Goal: Check status: Check status

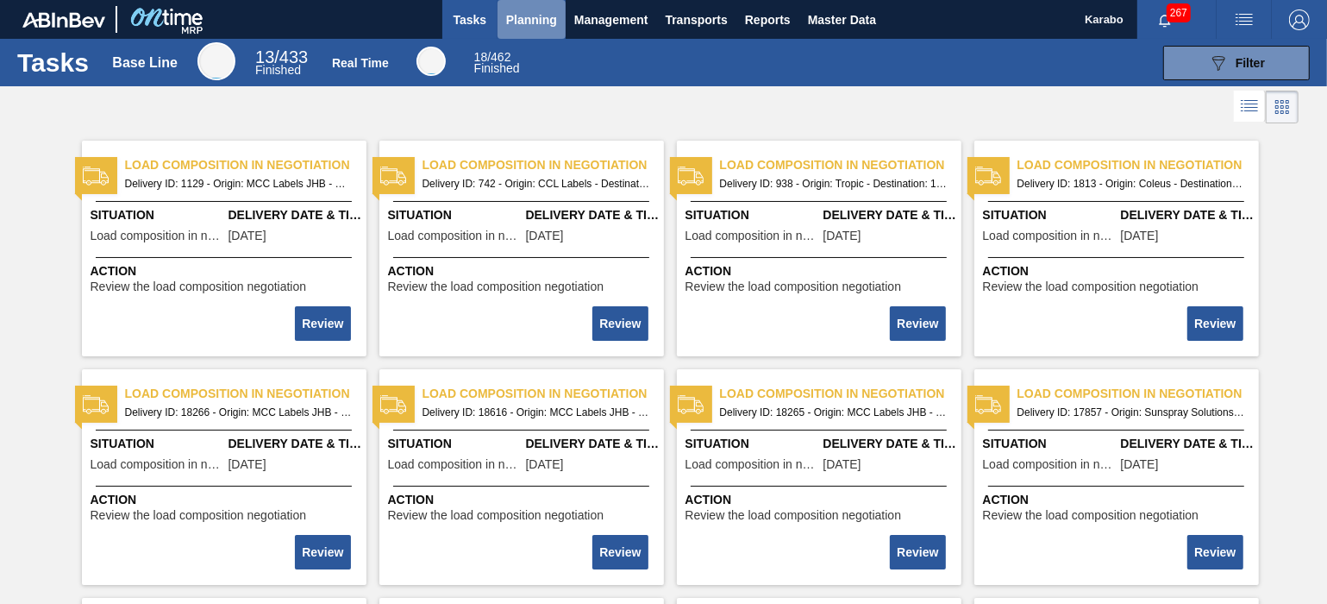
click at [545, 20] on span "Planning" at bounding box center [531, 19] width 51 height 21
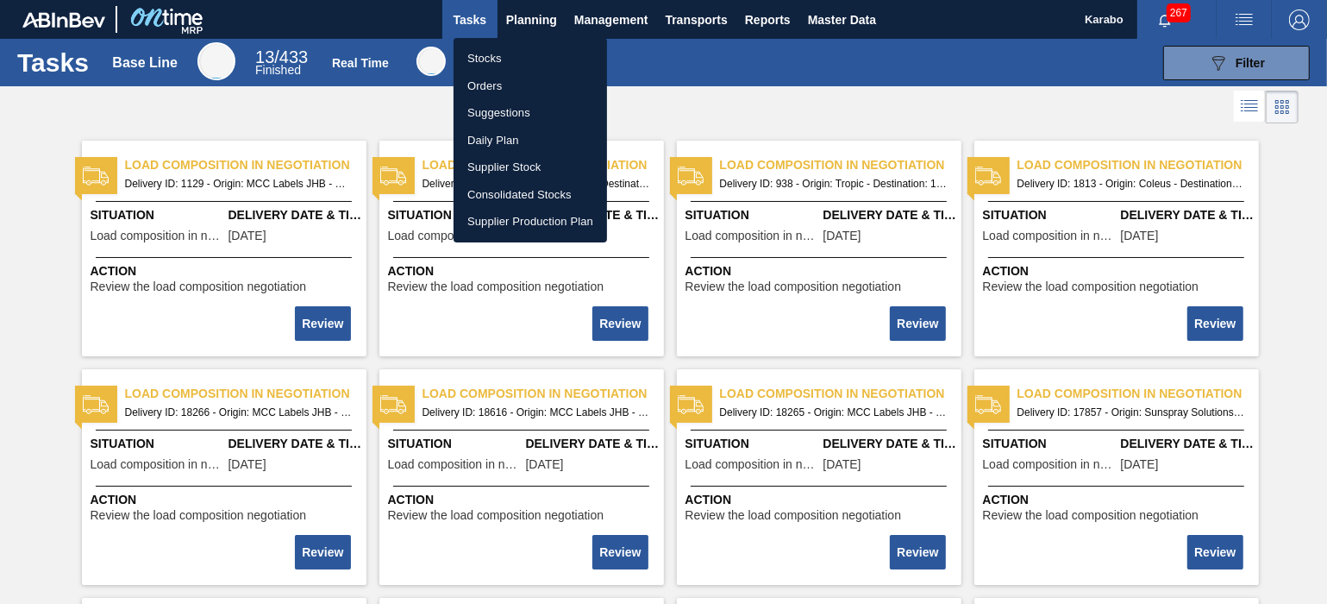
click at [551, 57] on li "Stocks" at bounding box center [531, 59] width 154 height 28
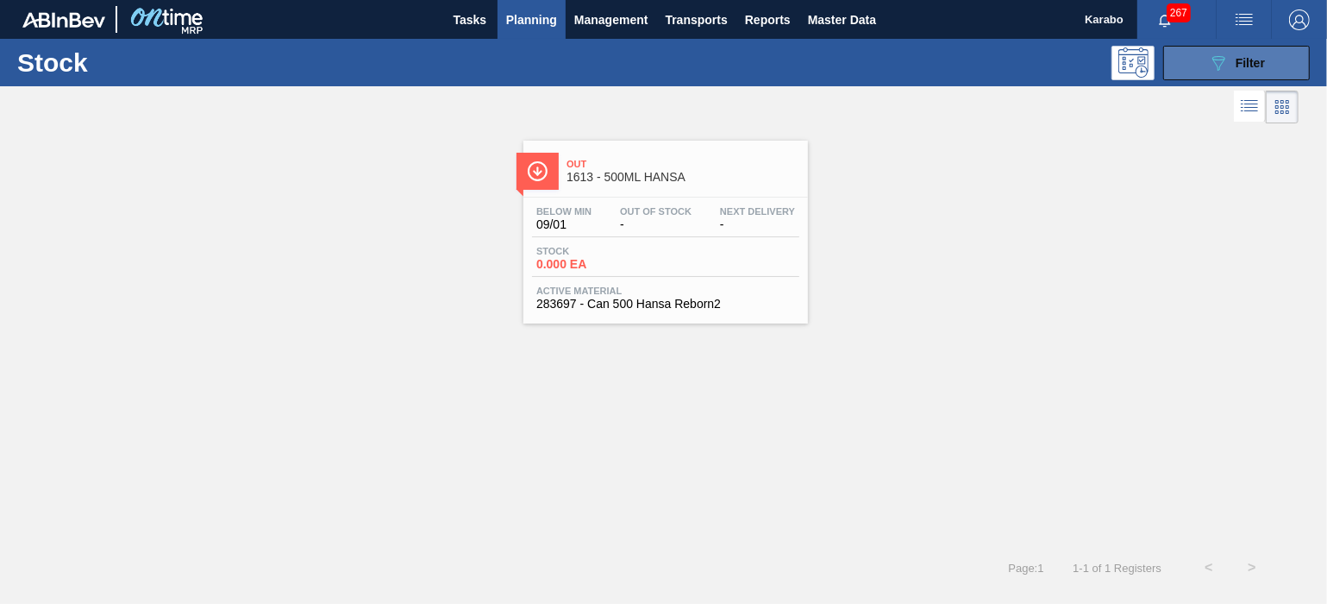
click at [1178, 72] on button "089F7B8B-B2A5-4AFE-B5C0-19BA573D28AC Filter" at bounding box center [1237, 63] width 147 height 35
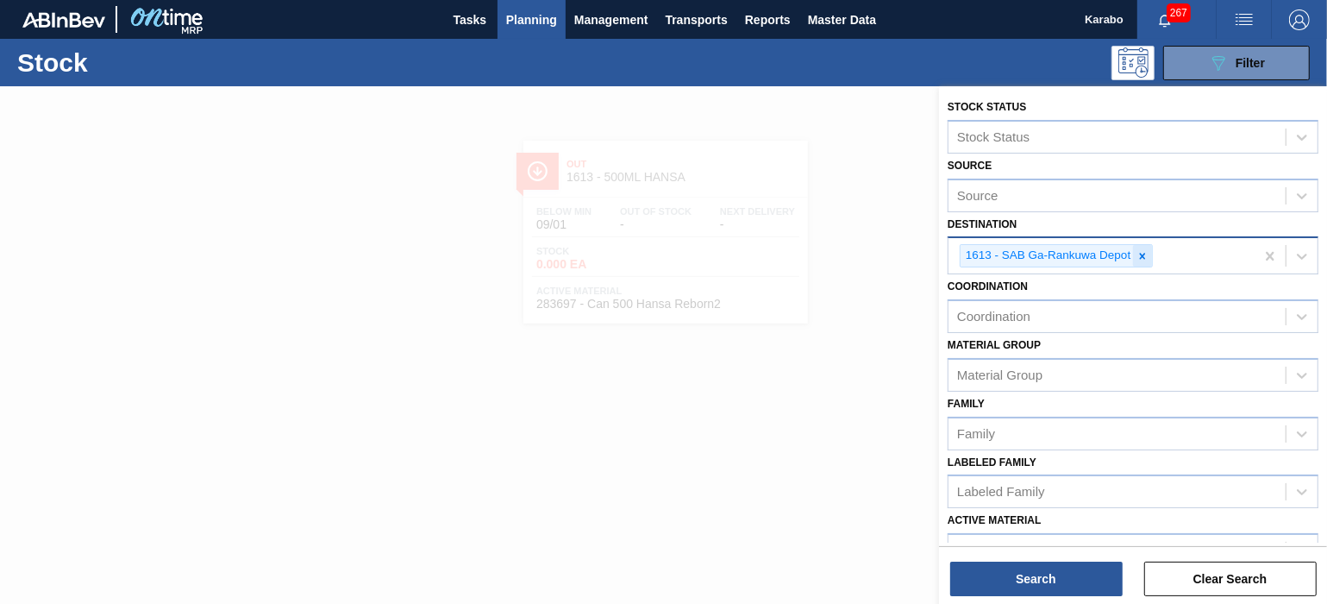
click at [1137, 256] on icon at bounding box center [1143, 256] width 12 height 12
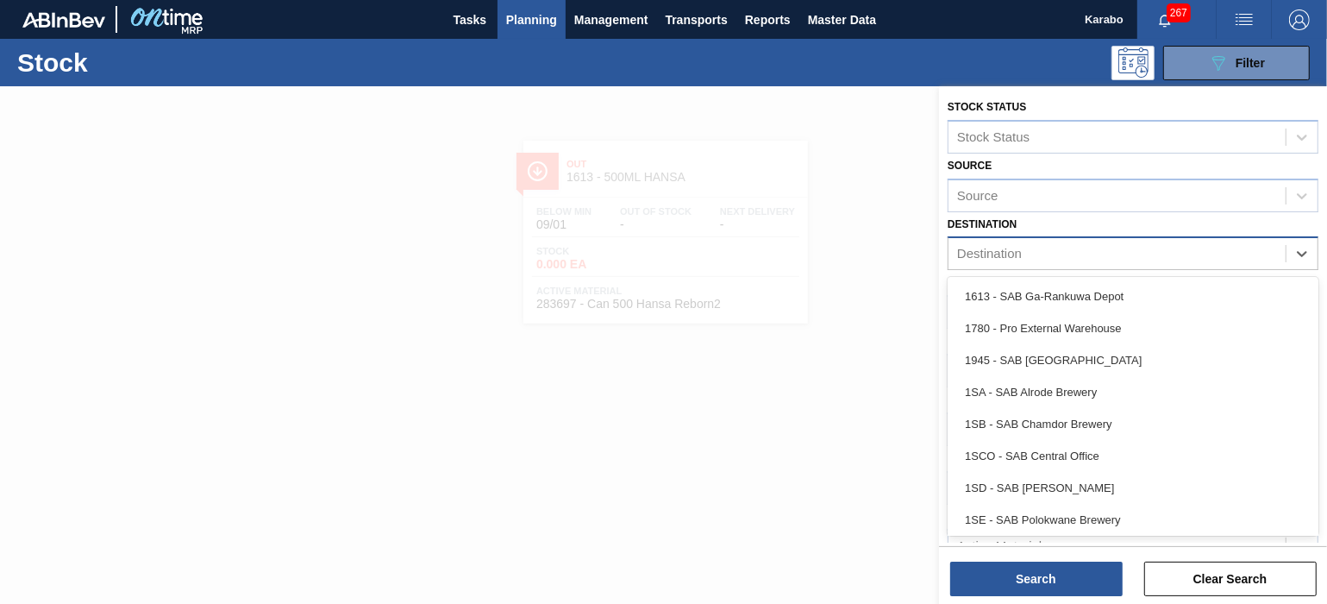
click at [1103, 242] on div "Destination" at bounding box center [1117, 254] width 337 height 25
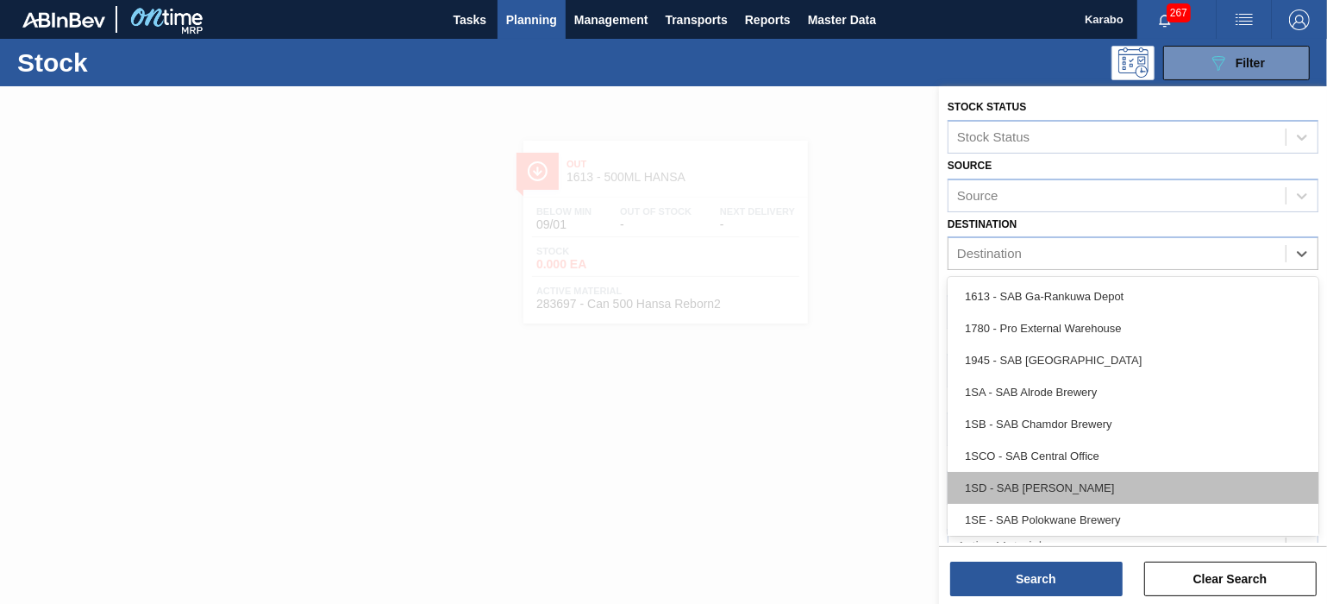
click at [1069, 489] on div "1SD - SAB Rosslyn Brewery" at bounding box center [1133, 488] width 371 height 32
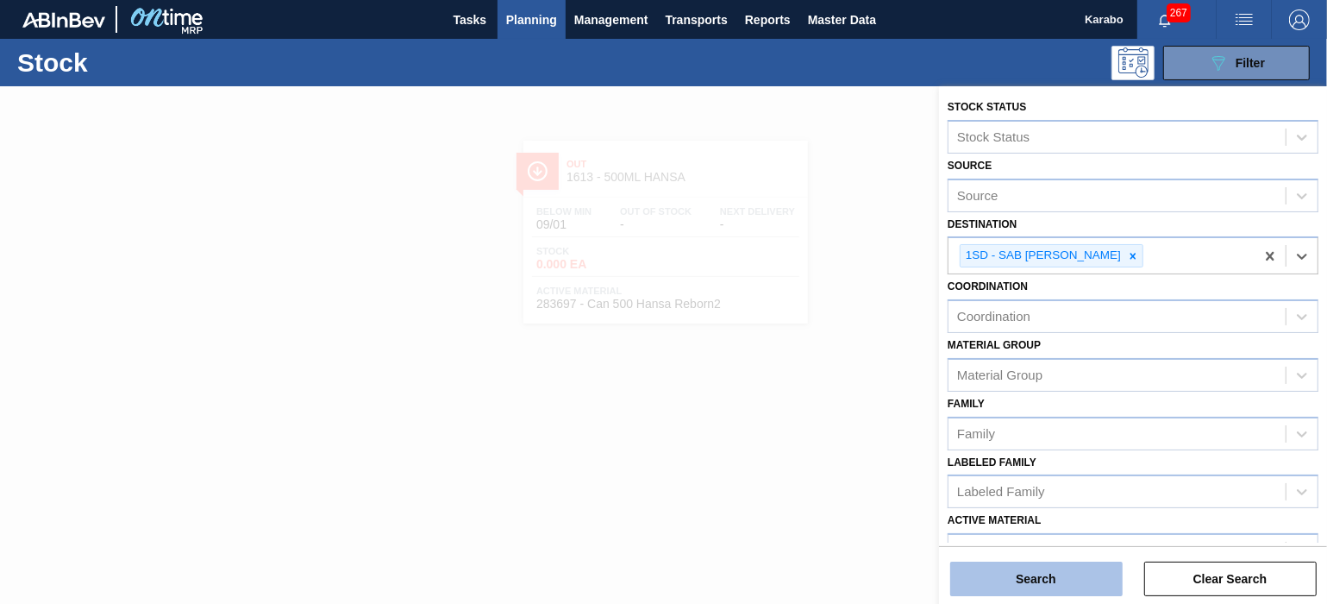
click at [1060, 586] on button "Search" at bounding box center [1036, 578] width 173 height 35
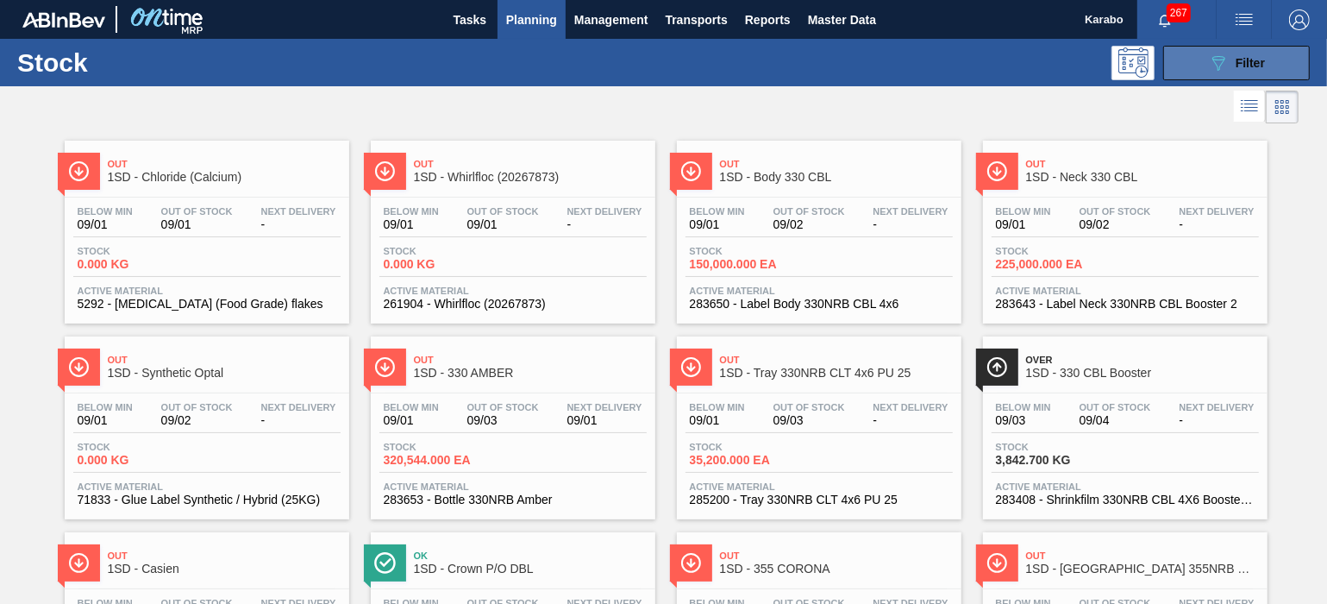
click at [1245, 63] on span "Filter" at bounding box center [1250, 63] width 29 height 14
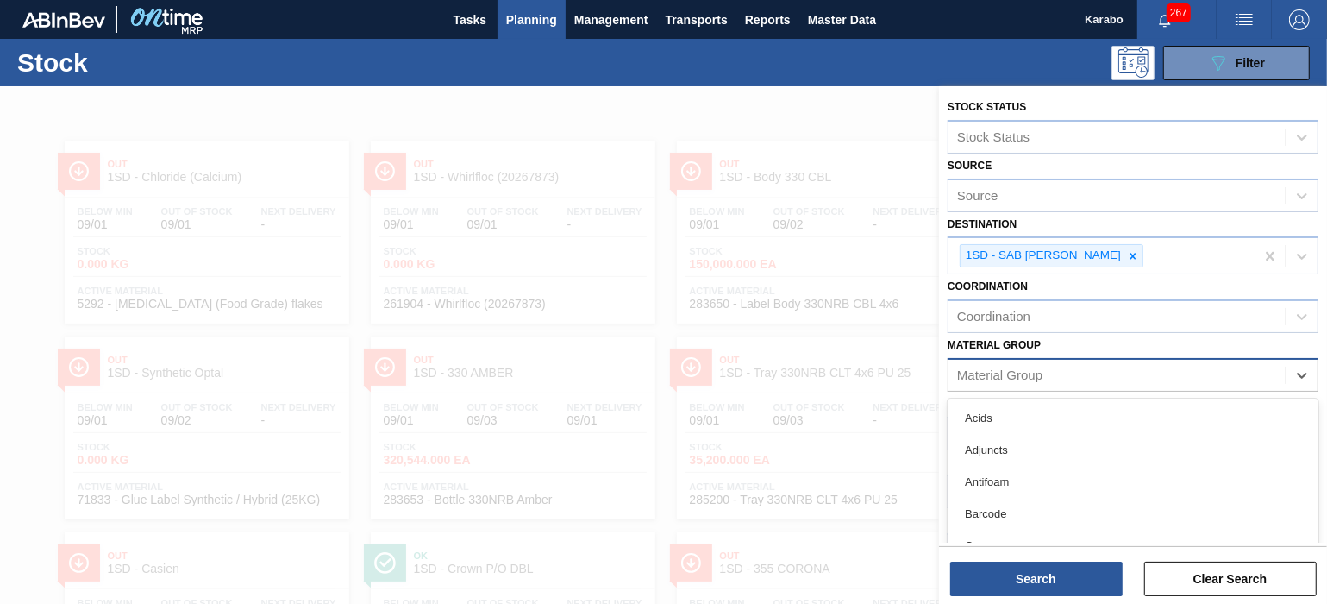
scroll to position [57, 0]
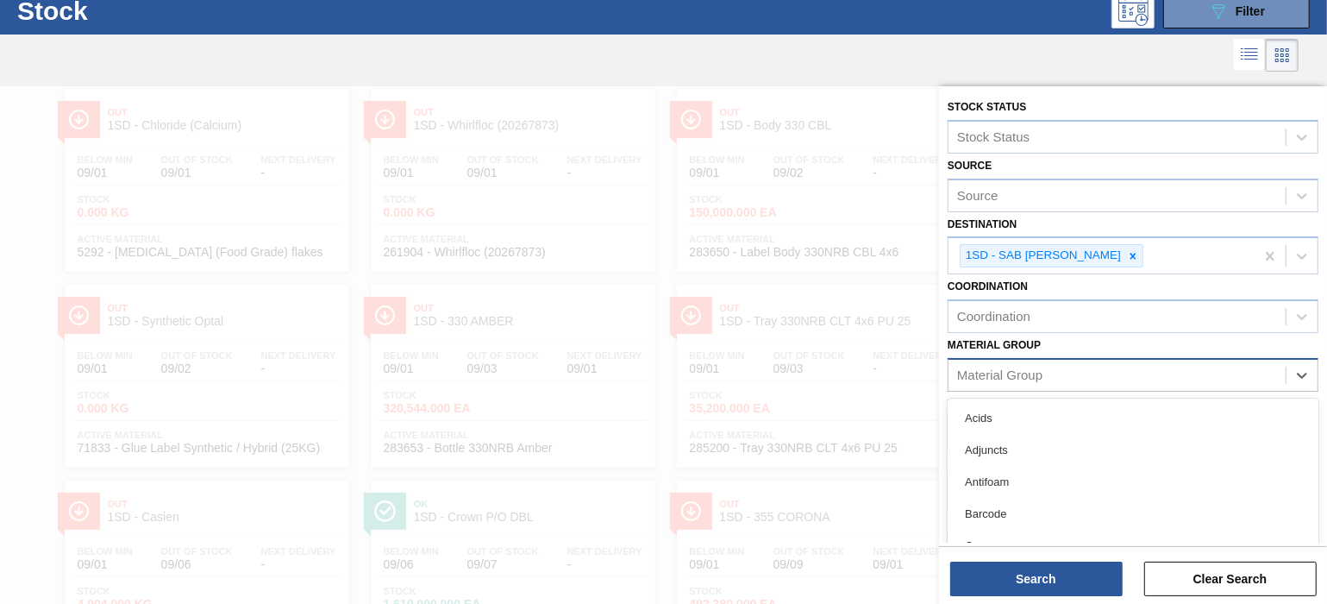
click at [1076, 368] on div "Material Group" at bounding box center [1117, 374] width 337 height 25
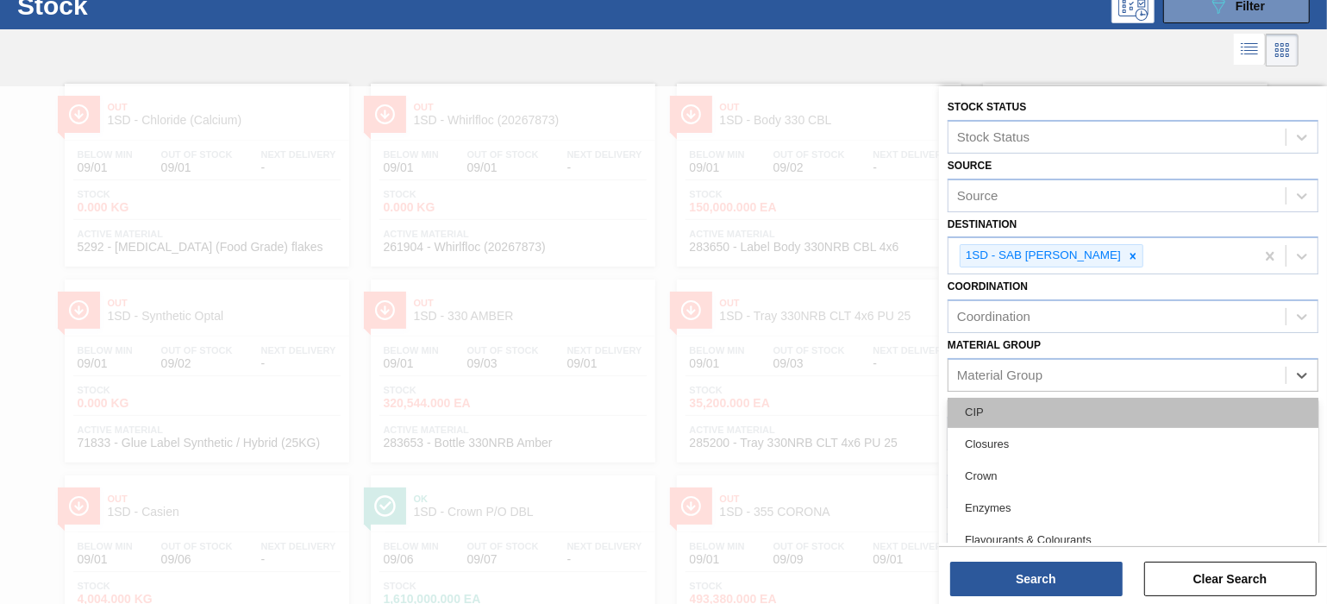
scroll to position [323, 0]
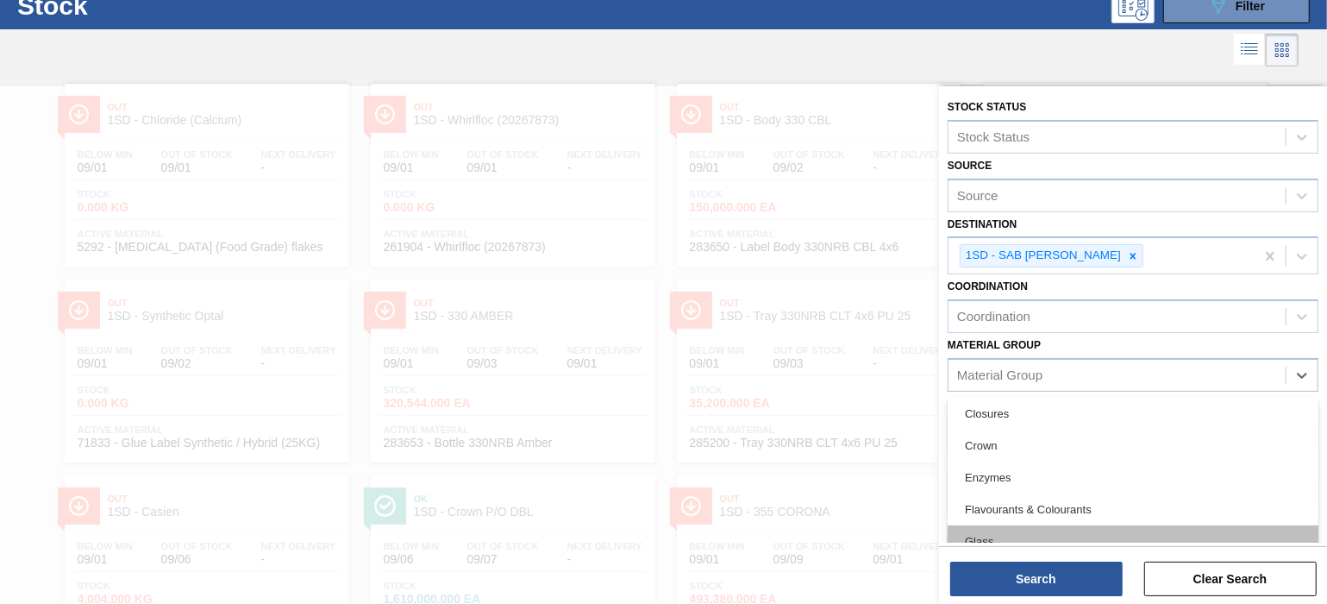
click at [1023, 533] on div "Glass" at bounding box center [1133, 541] width 371 height 32
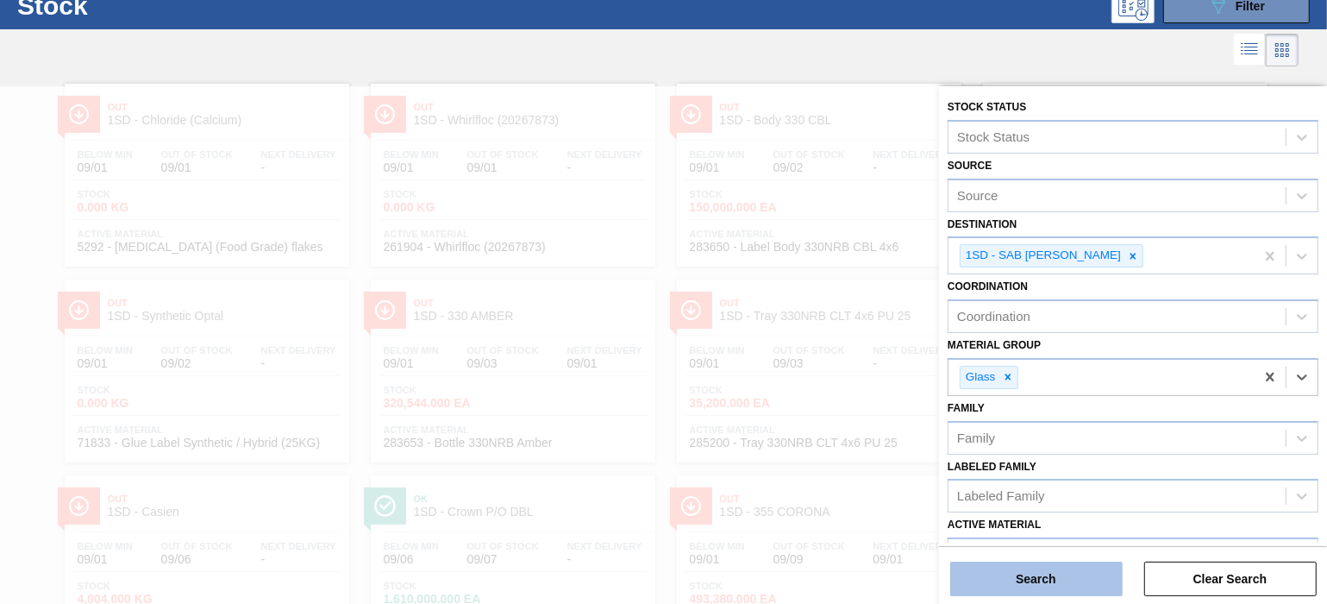
click at [1054, 570] on button "Search" at bounding box center [1036, 578] width 173 height 35
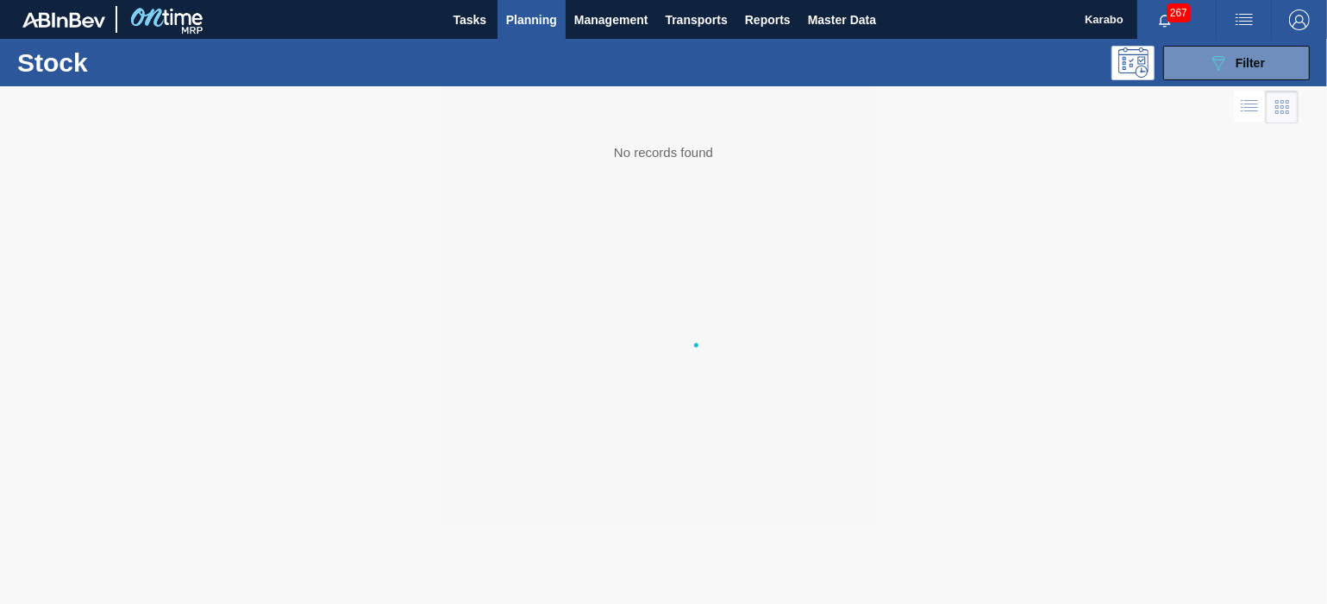
scroll to position [0, 0]
